Goal: Task Accomplishment & Management: Use online tool/utility

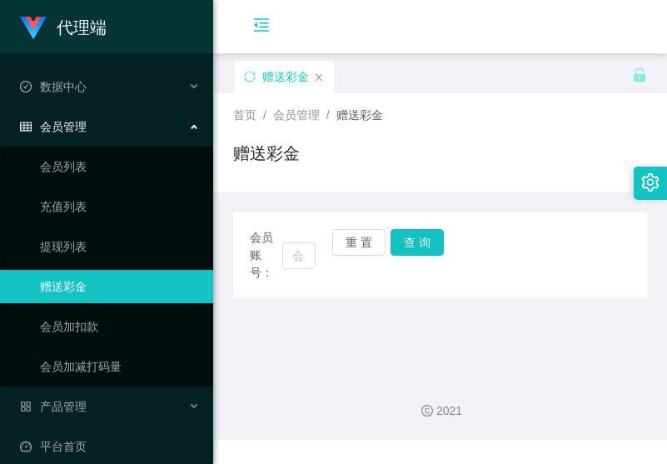
click at [258, 18] on icon "图标: menu-fold" at bounding box center [261, 25] width 17 height 17
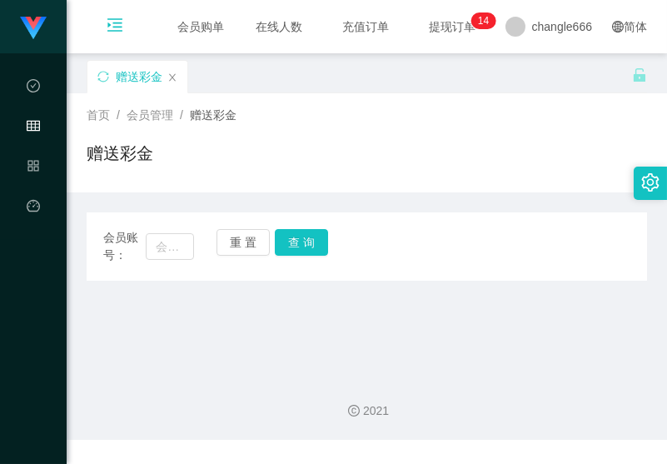
click at [505, 141] on div "赠送彩金" at bounding box center [367, 160] width 561 height 38
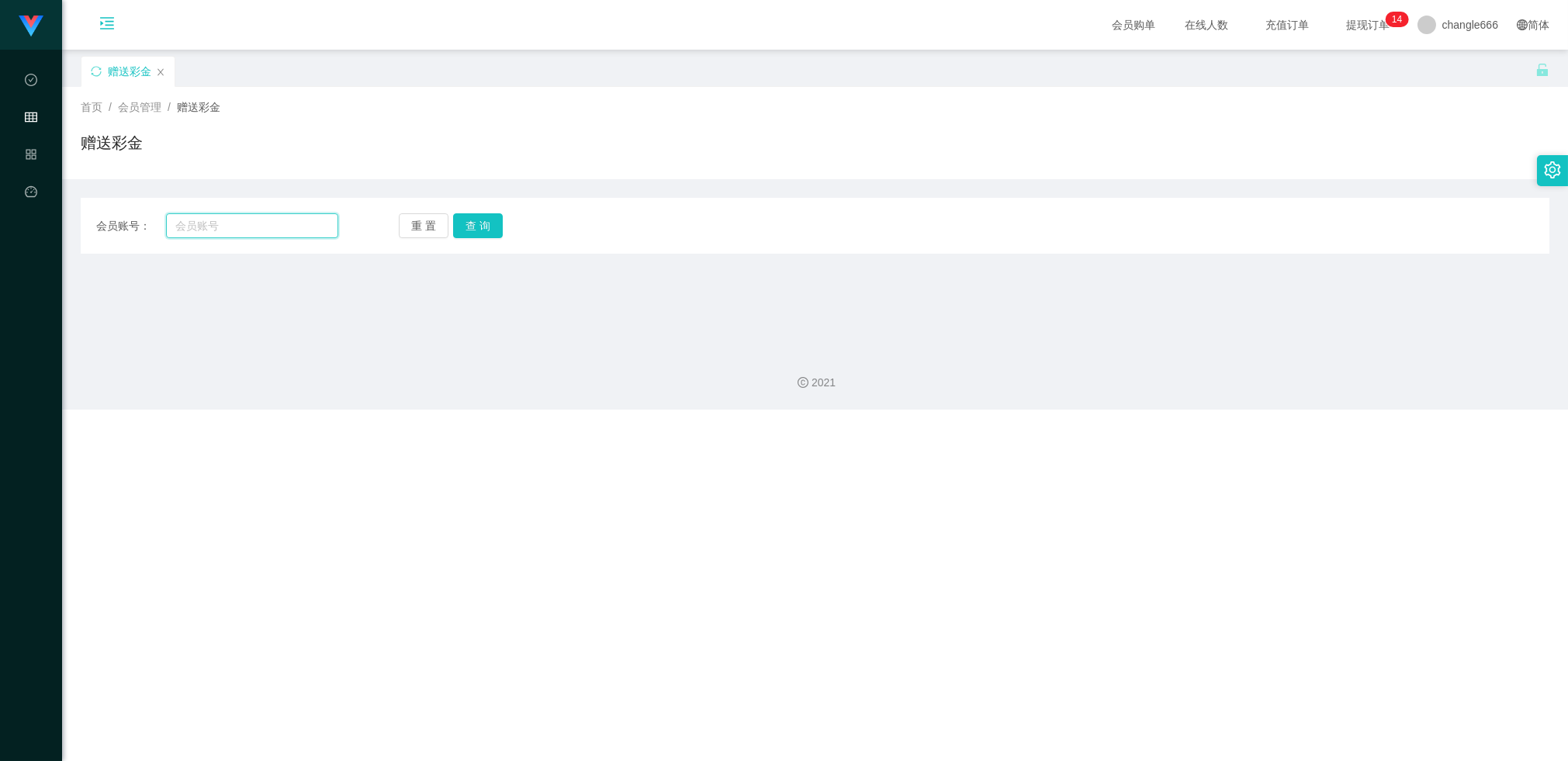
click at [333, 230] on input "text" at bounding box center [252, 225] width 173 height 25
paste input "jessqq"
type input "jessqq"
click at [492, 225] on button "查 询" at bounding box center [477, 225] width 49 height 25
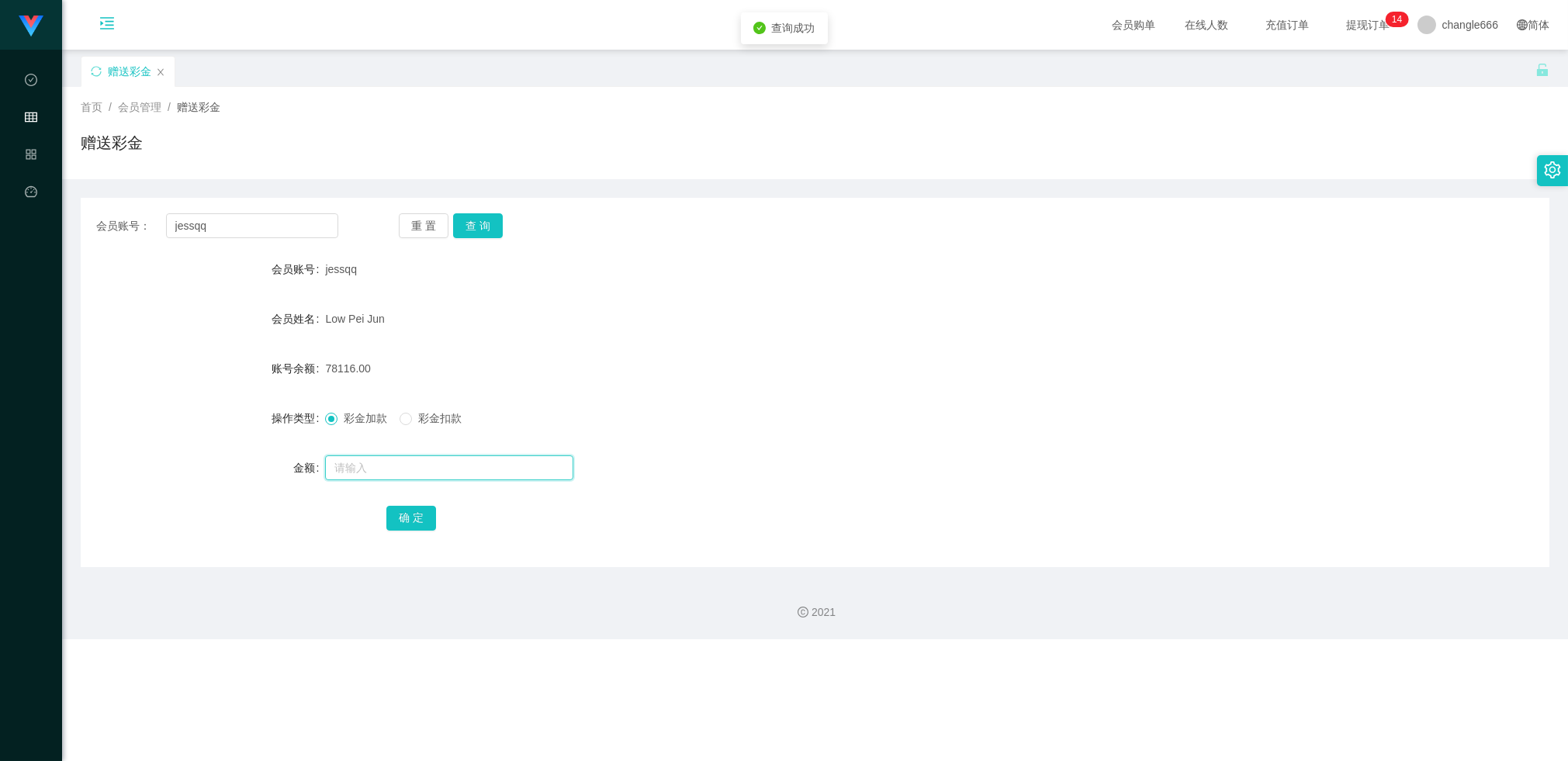
click at [379, 431] on input "text" at bounding box center [449, 468] width 249 height 25
type input "8"
click at [403, 431] on button "确 定" at bounding box center [411, 518] width 49 height 25
